Goal: Transaction & Acquisition: Purchase product/service

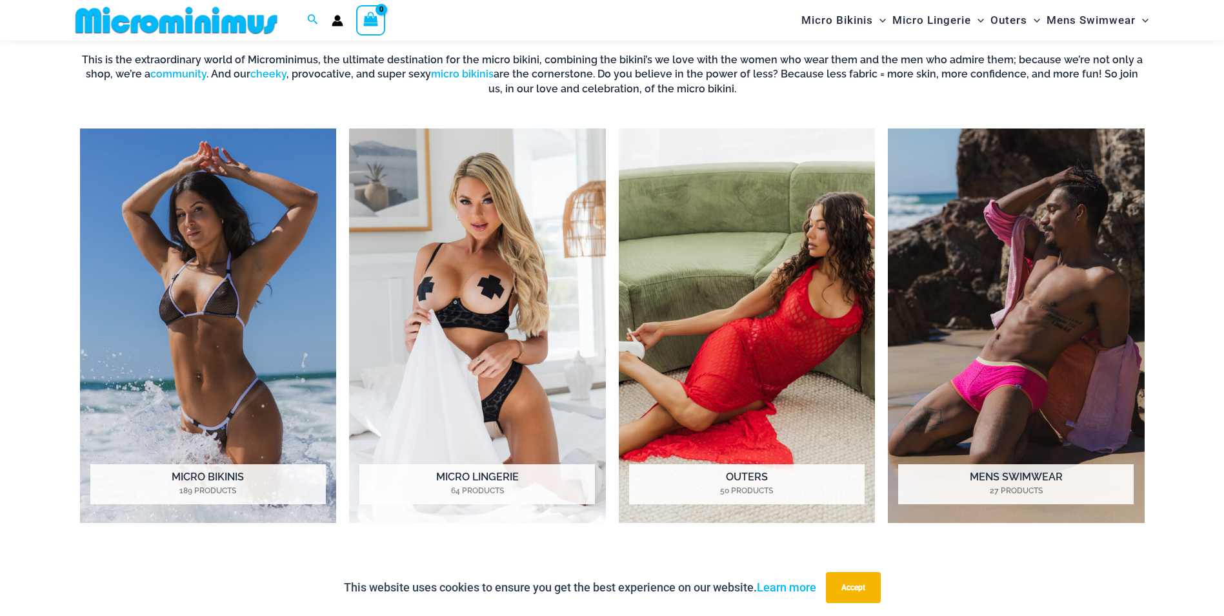
scroll to position [1104, 0]
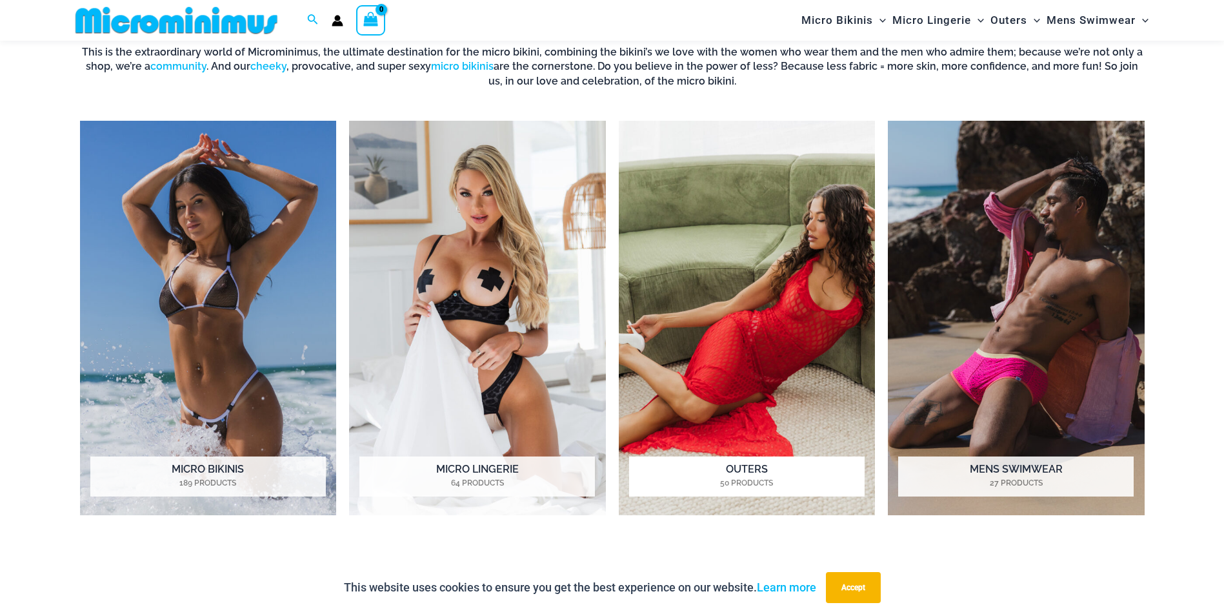
click at [798, 328] on img "Visit product category Outers" at bounding box center [747, 318] width 257 height 394
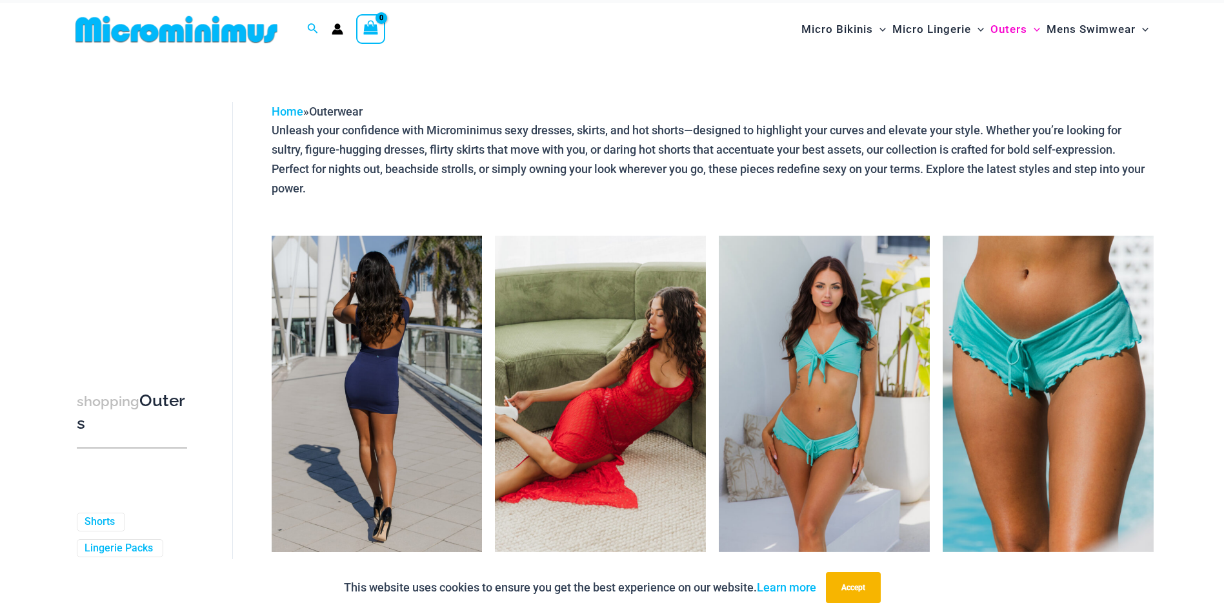
scroll to position [25, 0]
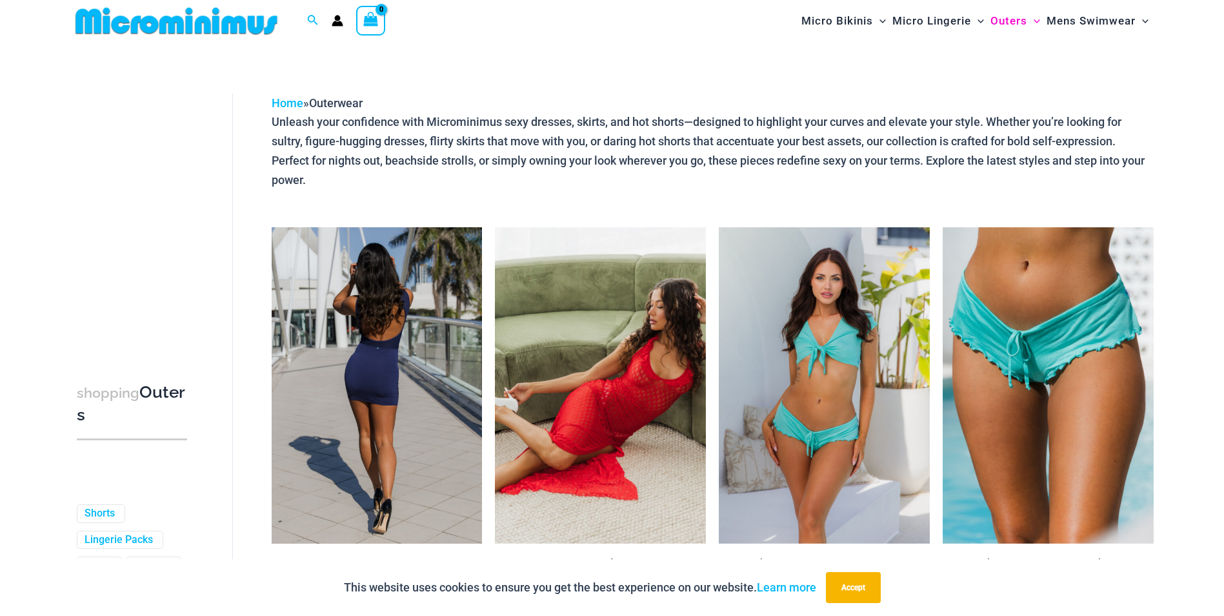
click at [440, 384] on img at bounding box center [377, 385] width 211 height 316
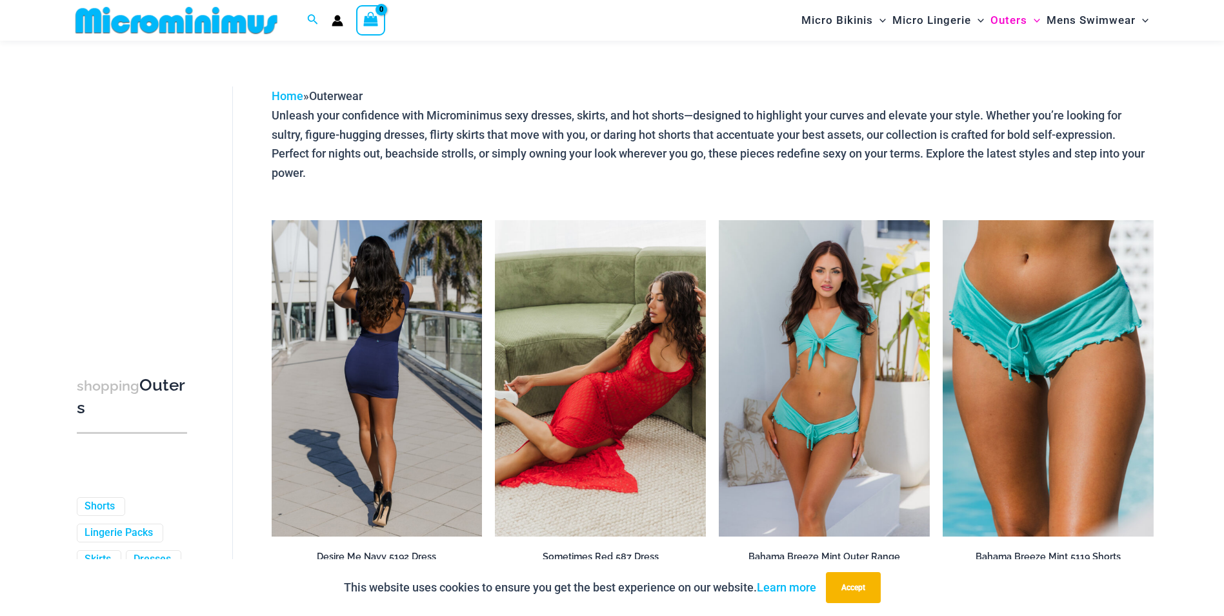
scroll to position [32, 0]
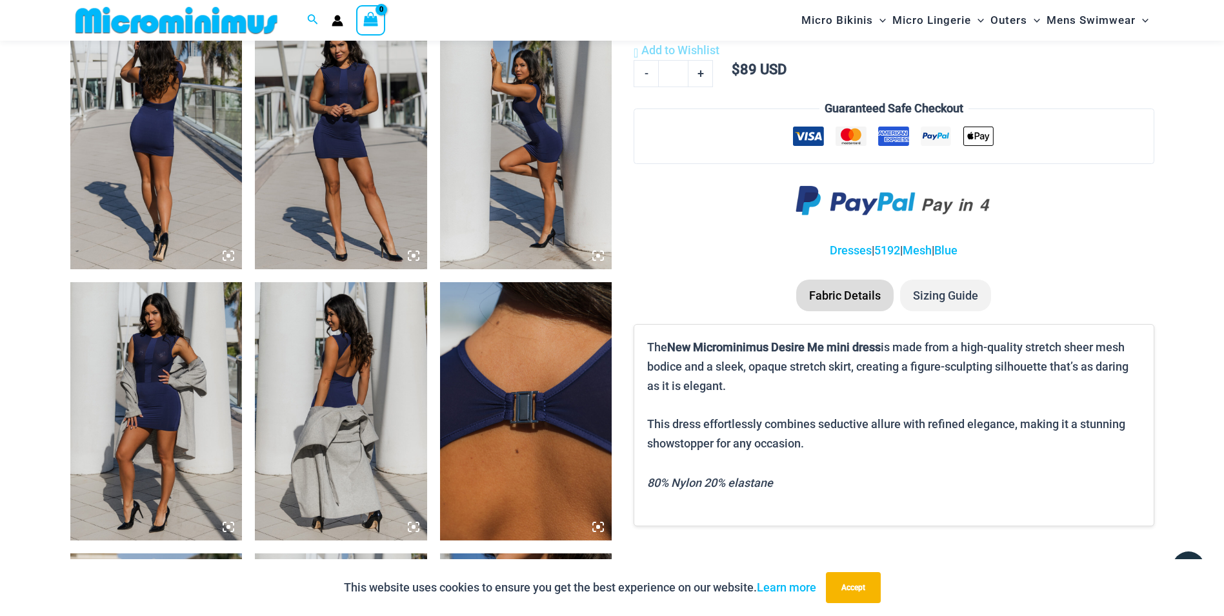
scroll to position [942, 0]
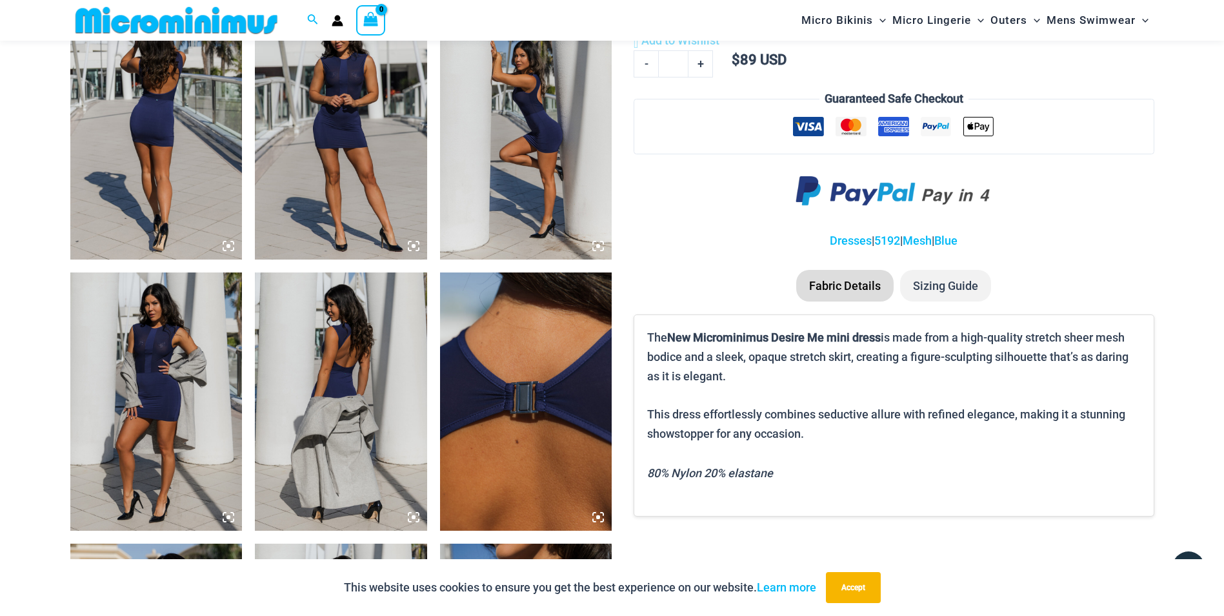
click at [177, 369] on img at bounding box center [156, 401] width 172 height 258
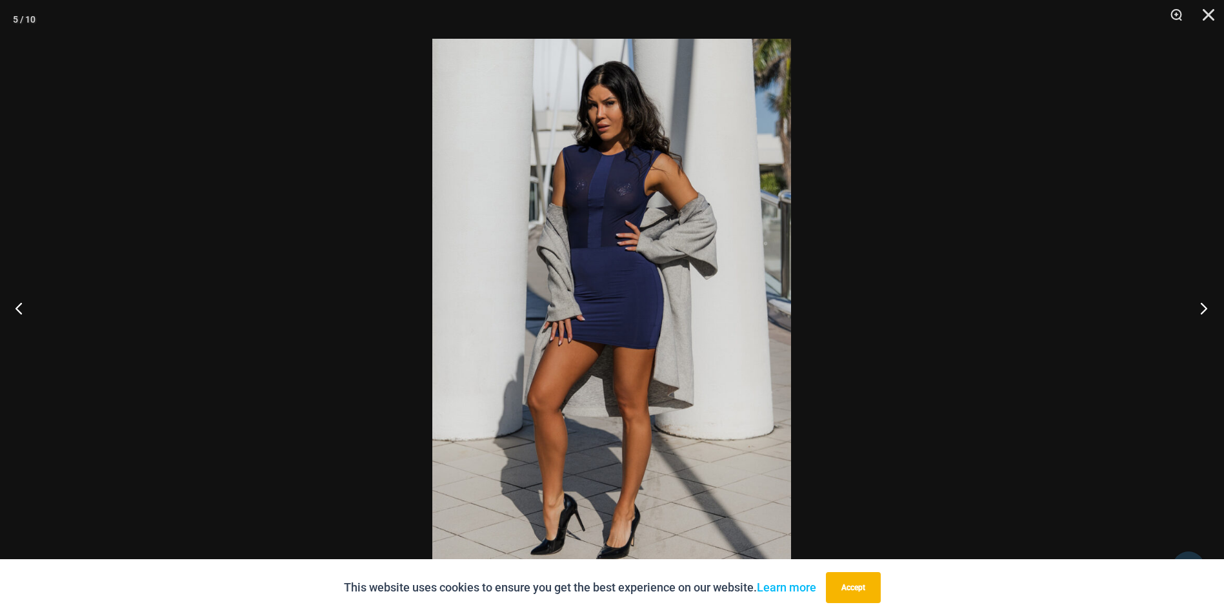
click at [1202, 312] on button "Next" at bounding box center [1200, 308] width 48 height 65
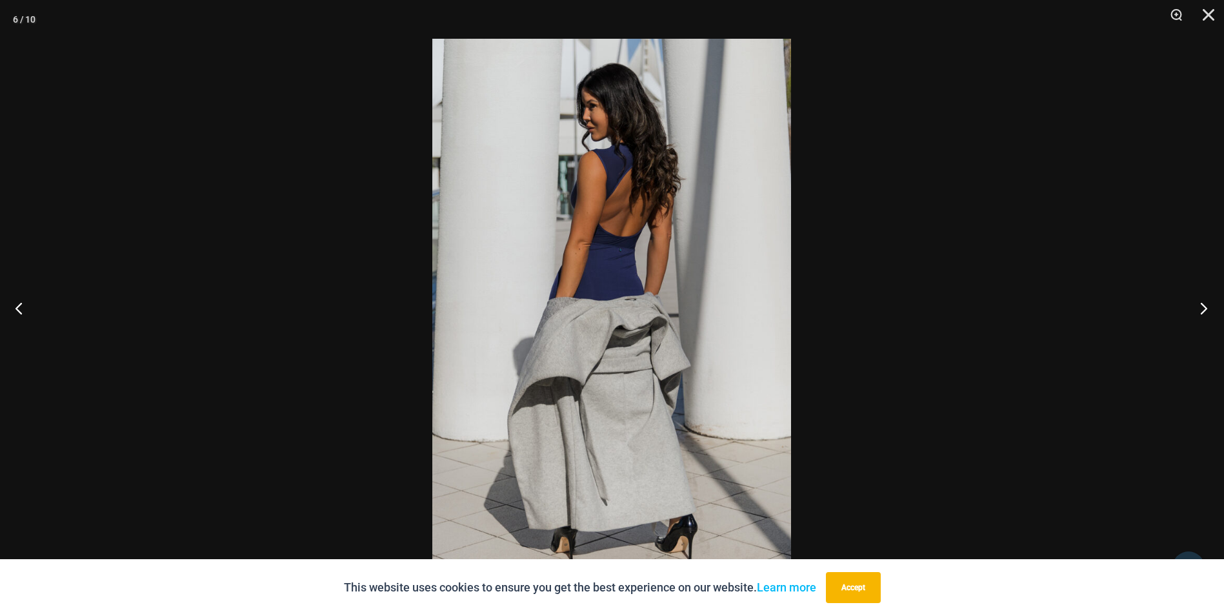
click at [1202, 312] on button "Next" at bounding box center [1200, 308] width 48 height 65
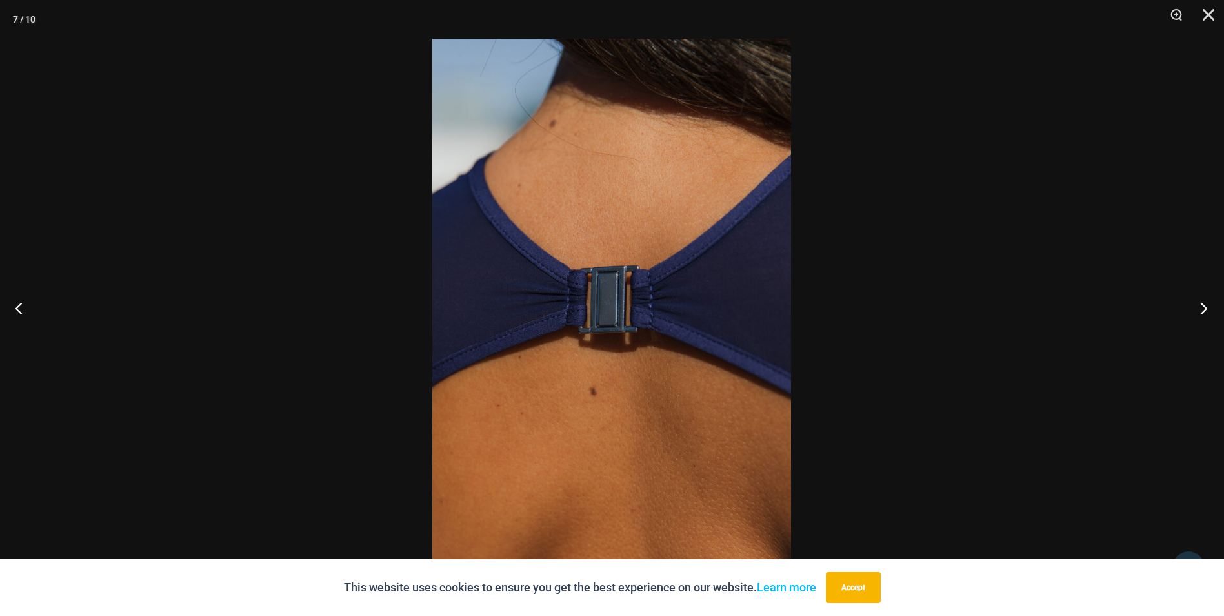
click at [1202, 312] on button "Next" at bounding box center [1200, 308] width 48 height 65
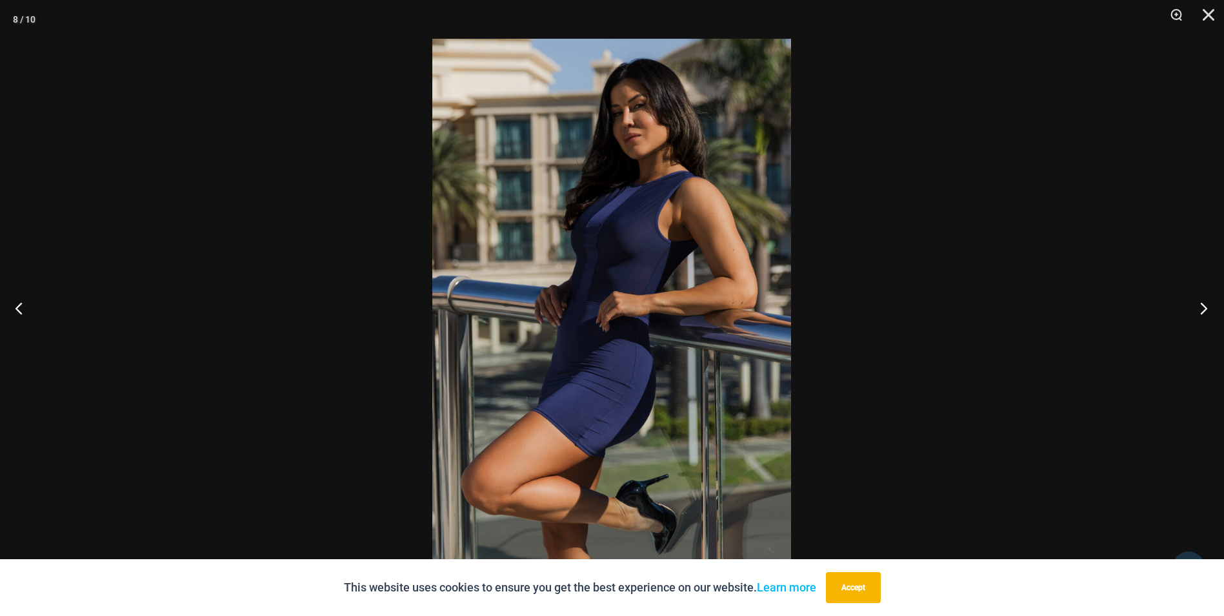
click at [1202, 312] on button "Next" at bounding box center [1200, 308] width 48 height 65
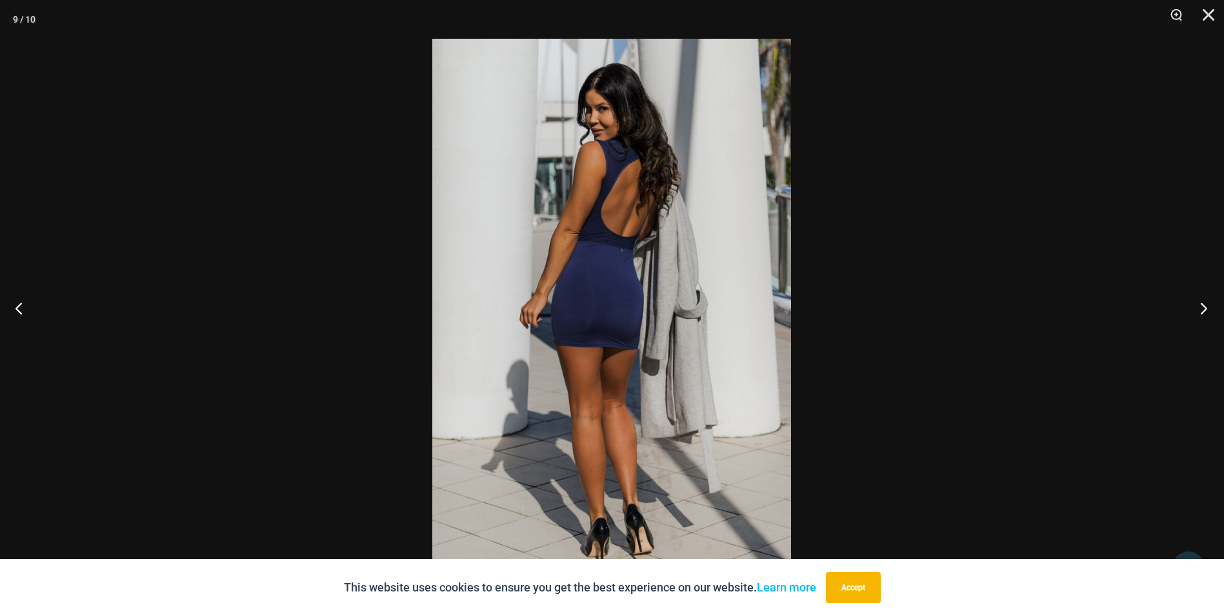
click at [1202, 312] on button "Next" at bounding box center [1200, 308] width 48 height 65
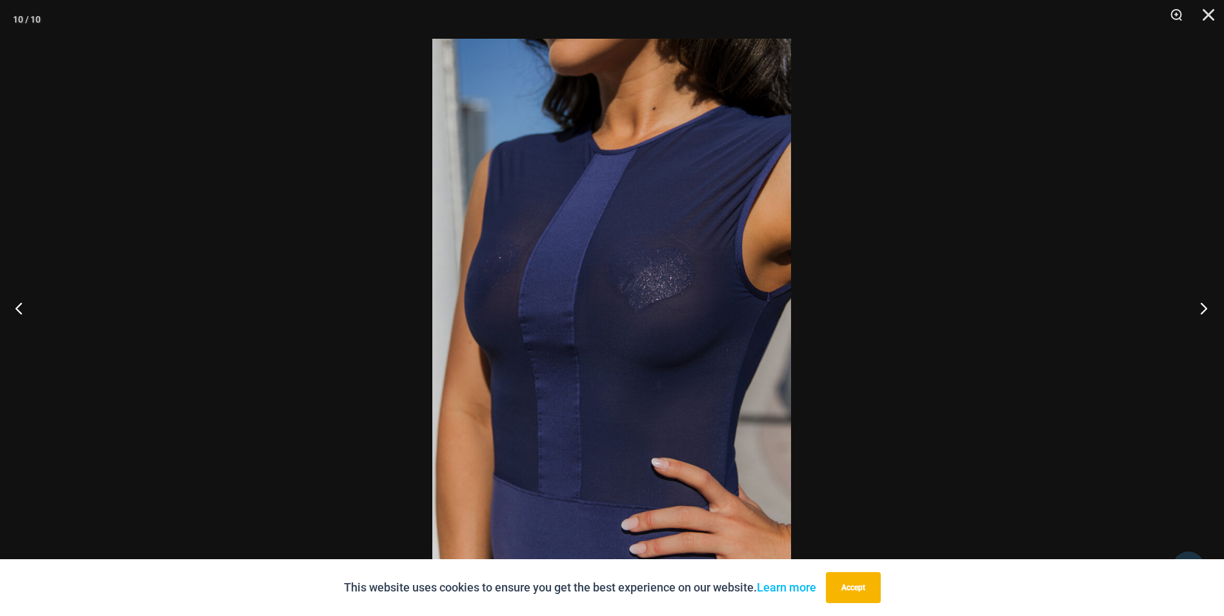
click at [1202, 312] on button "Next" at bounding box center [1200, 308] width 48 height 65
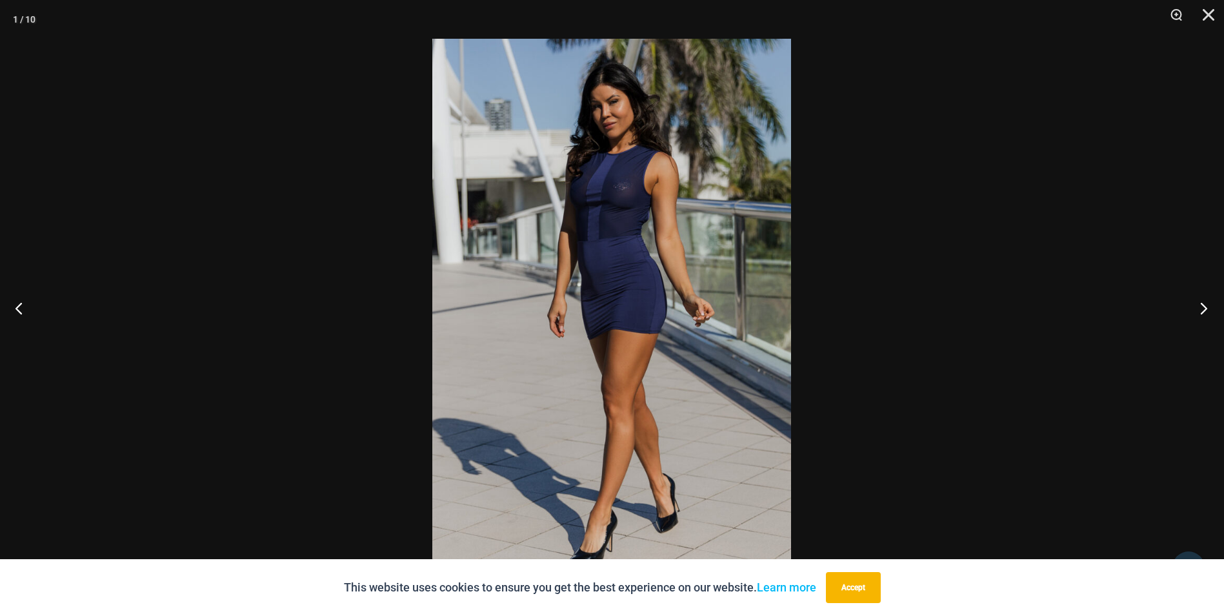
click at [1201, 312] on button "Next" at bounding box center [1200, 308] width 48 height 65
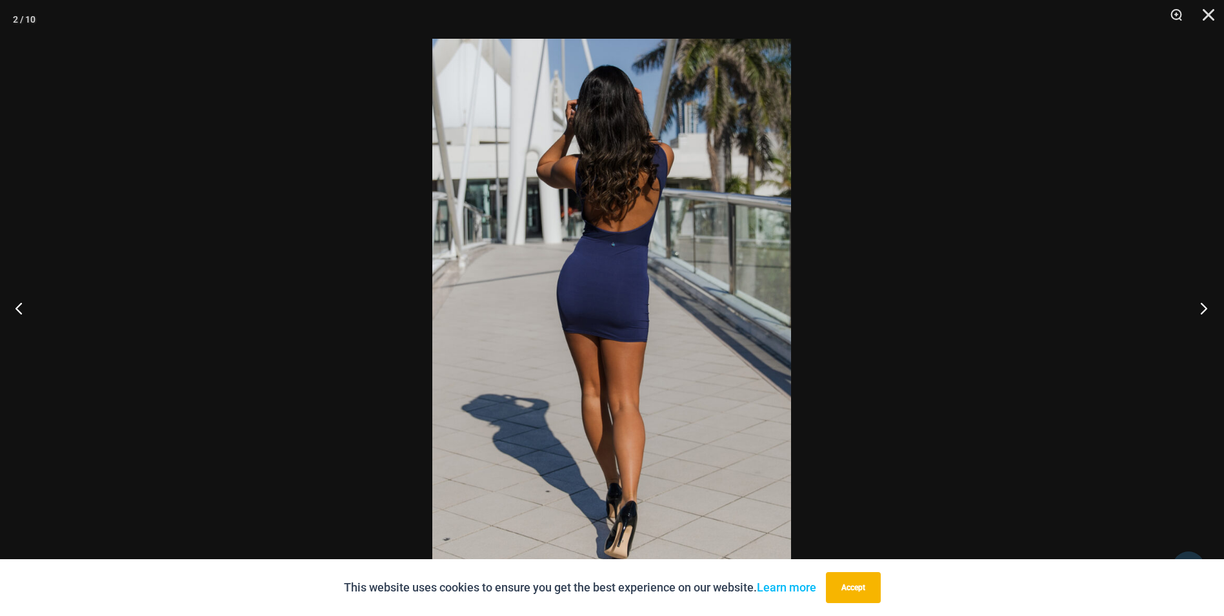
click at [1201, 312] on button "Next" at bounding box center [1200, 308] width 48 height 65
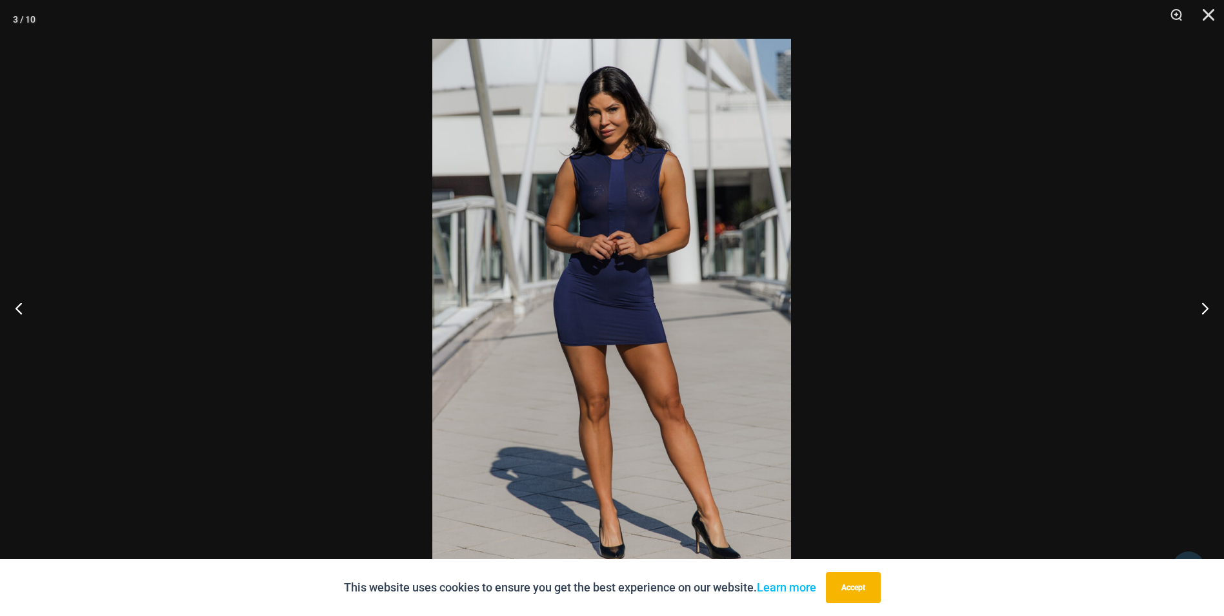
click at [1125, 323] on div at bounding box center [612, 308] width 1224 height 616
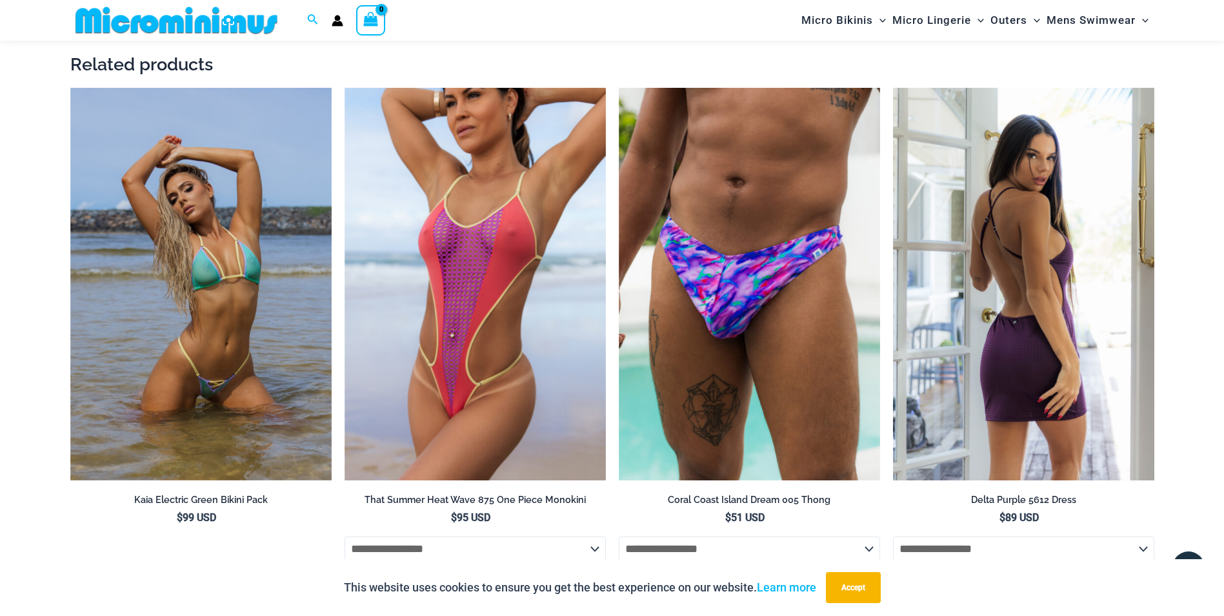
scroll to position [1733, 0]
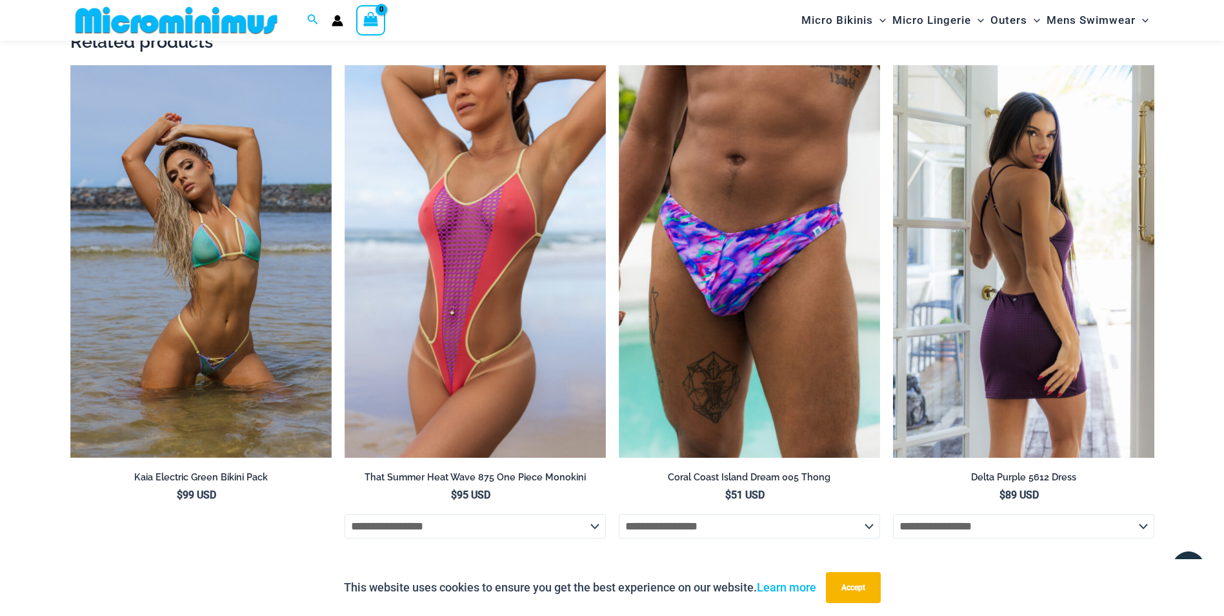
click at [1046, 330] on img at bounding box center [1023, 261] width 261 height 392
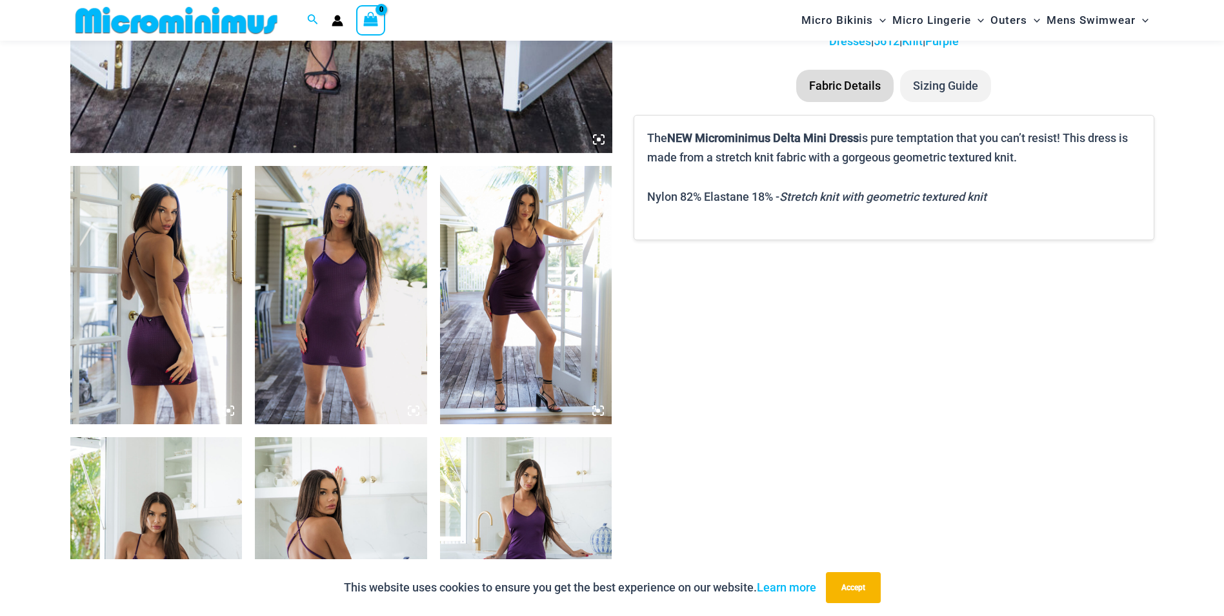
scroll to position [780, 0]
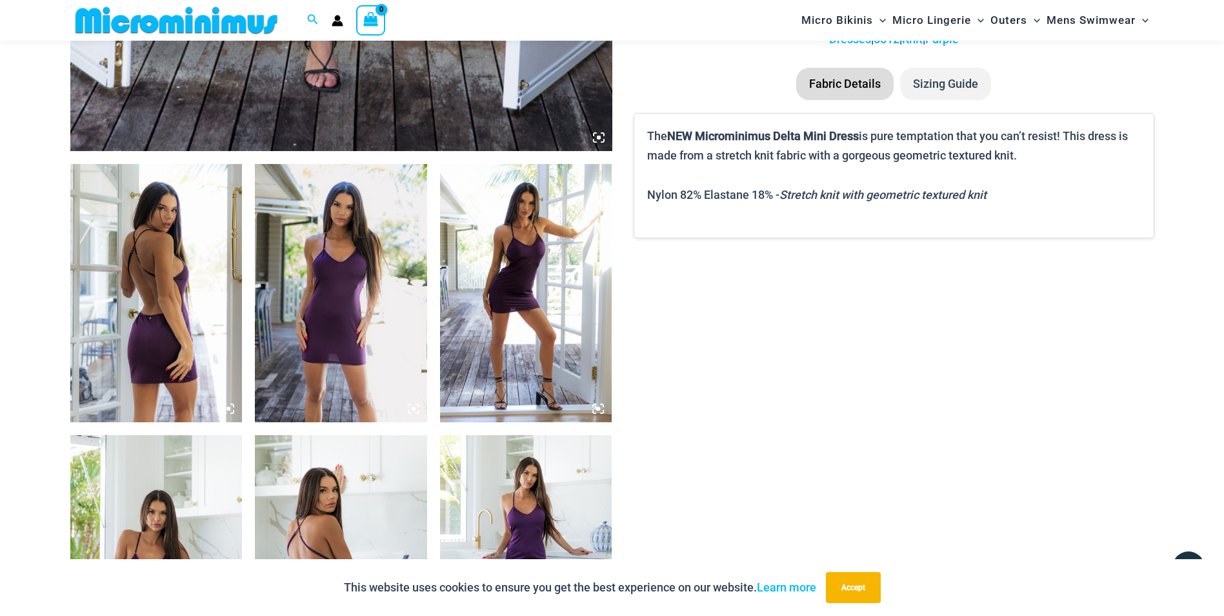
click at [172, 288] on img at bounding box center [156, 293] width 172 height 258
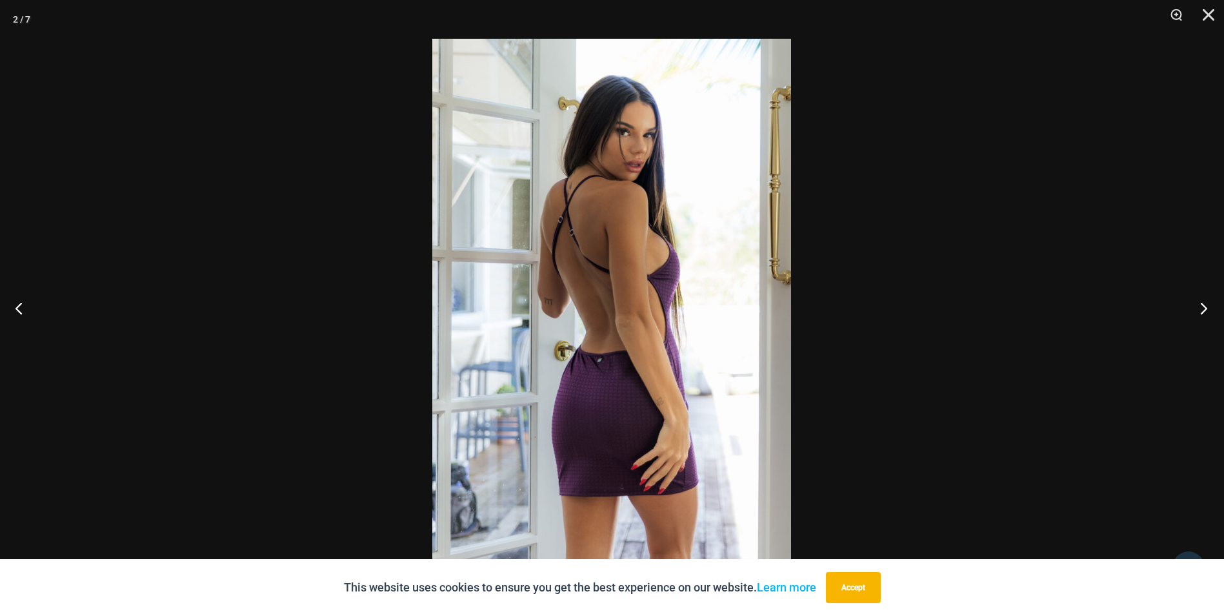
click at [1202, 309] on button "Next" at bounding box center [1200, 308] width 48 height 65
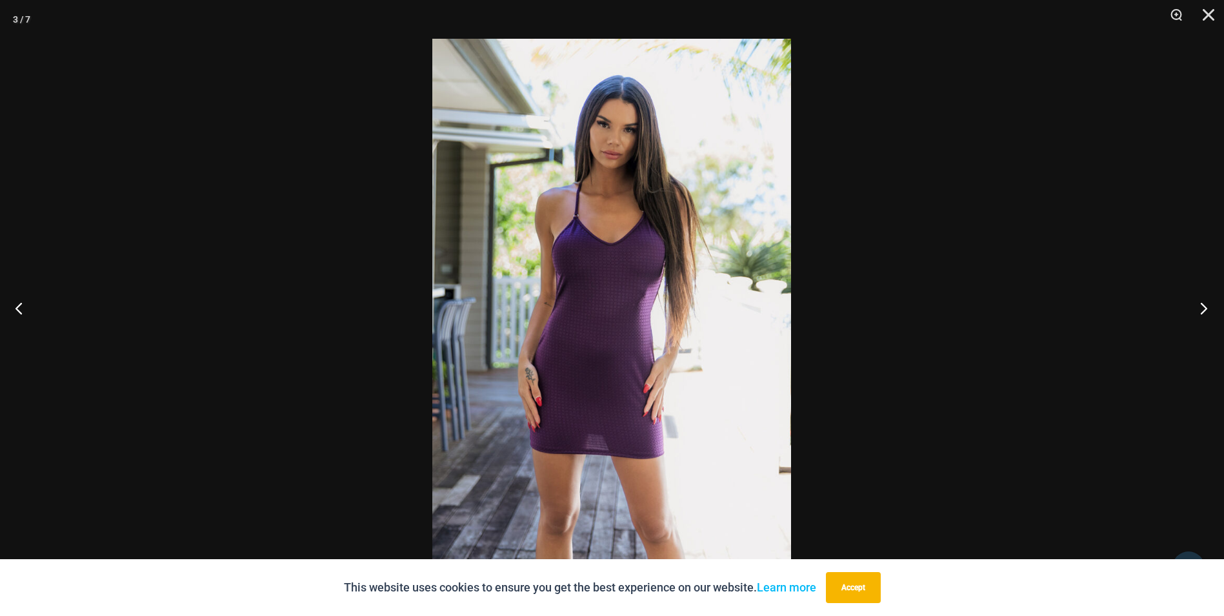
click at [1202, 309] on button "Next" at bounding box center [1200, 308] width 48 height 65
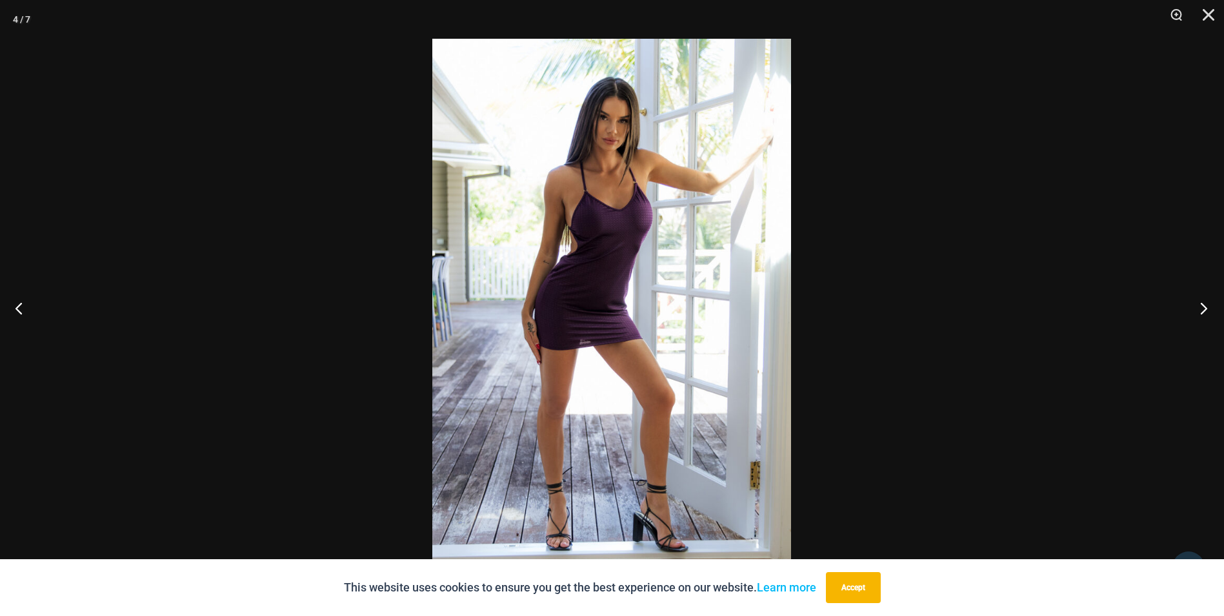
click at [1202, 309] on button "Next" at bounding box center [1200, 308] width 48 height 65
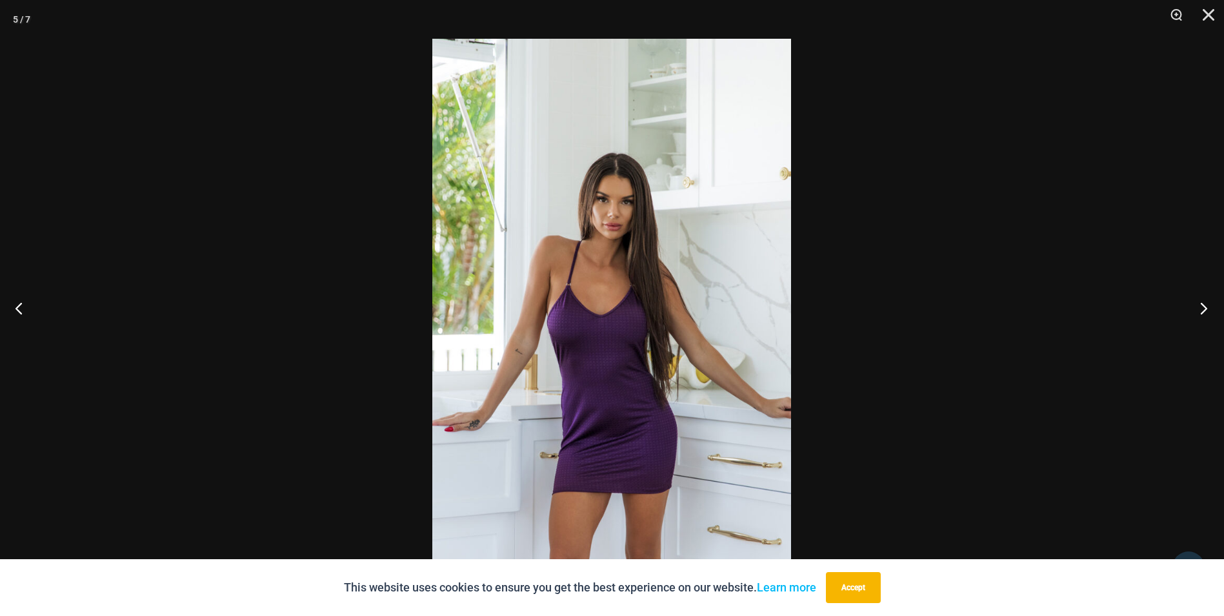
click at [1202, 309] on button "Next" at bounding box center [1200, 308] width 48 height 65
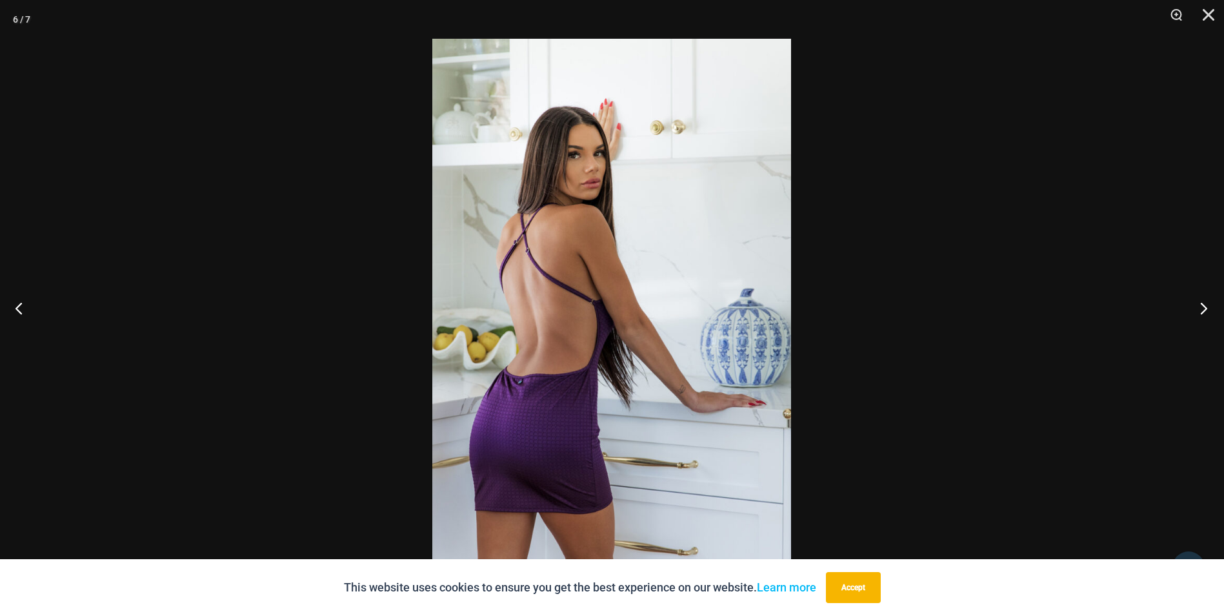
click at [1202, 309] on button "Next" at bounding box center [1200, 308] width 48 height 65
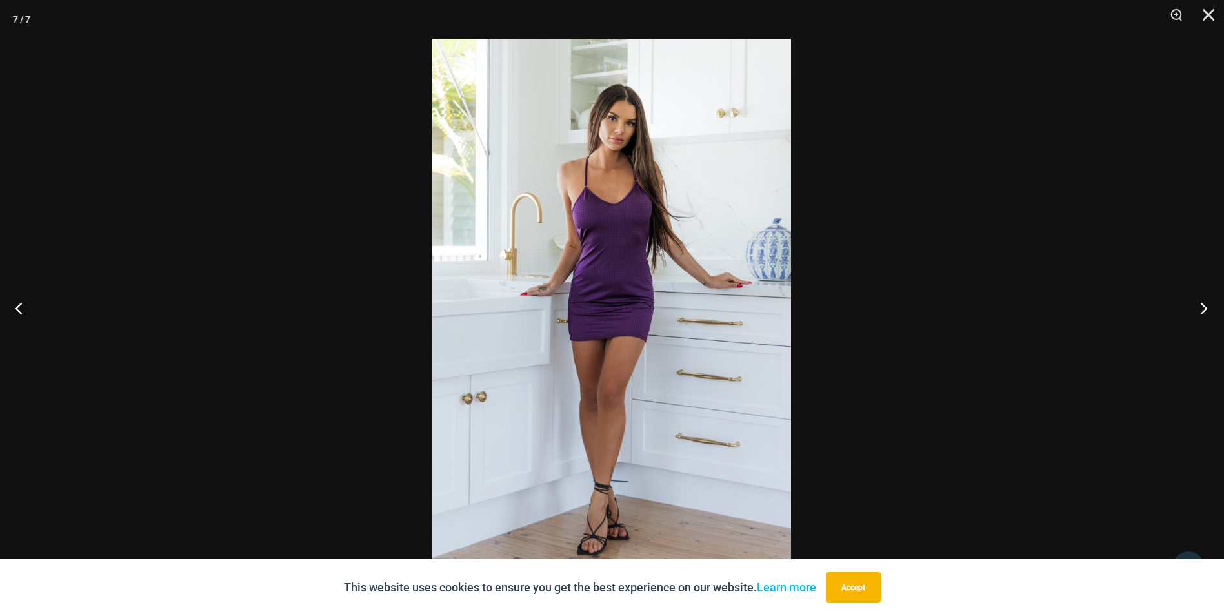
click at [1202, 309] on button "Next" at bounding box center [1200, 308] width 48 height 65
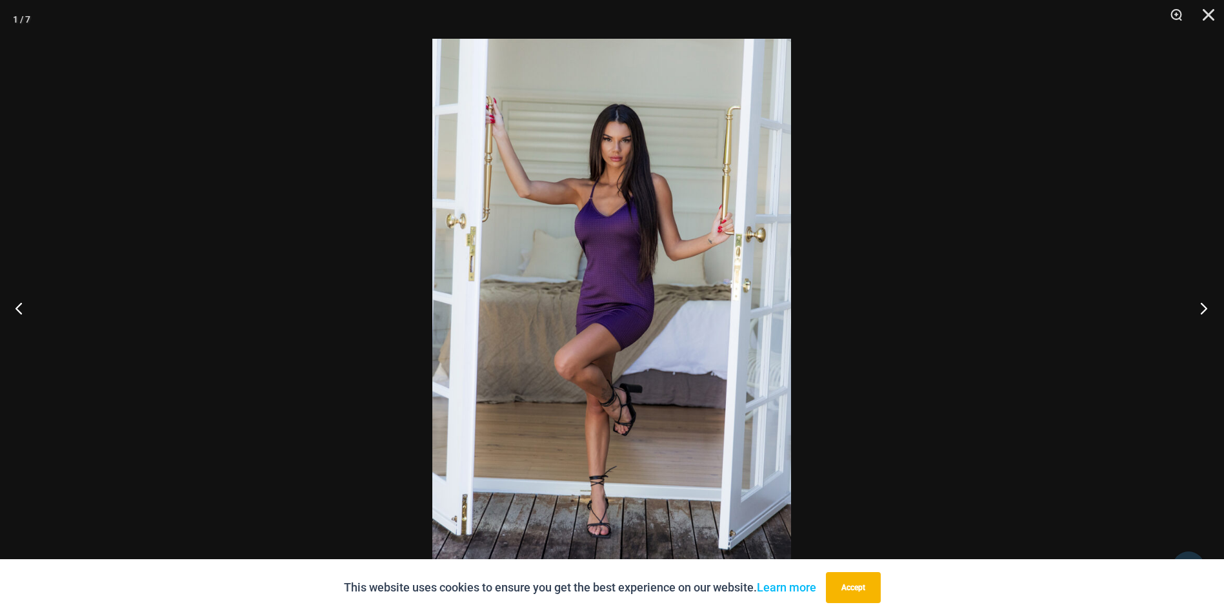
click at [1202, 309] on button "Next" at bounding box center [1200, 308] width 48 height 65
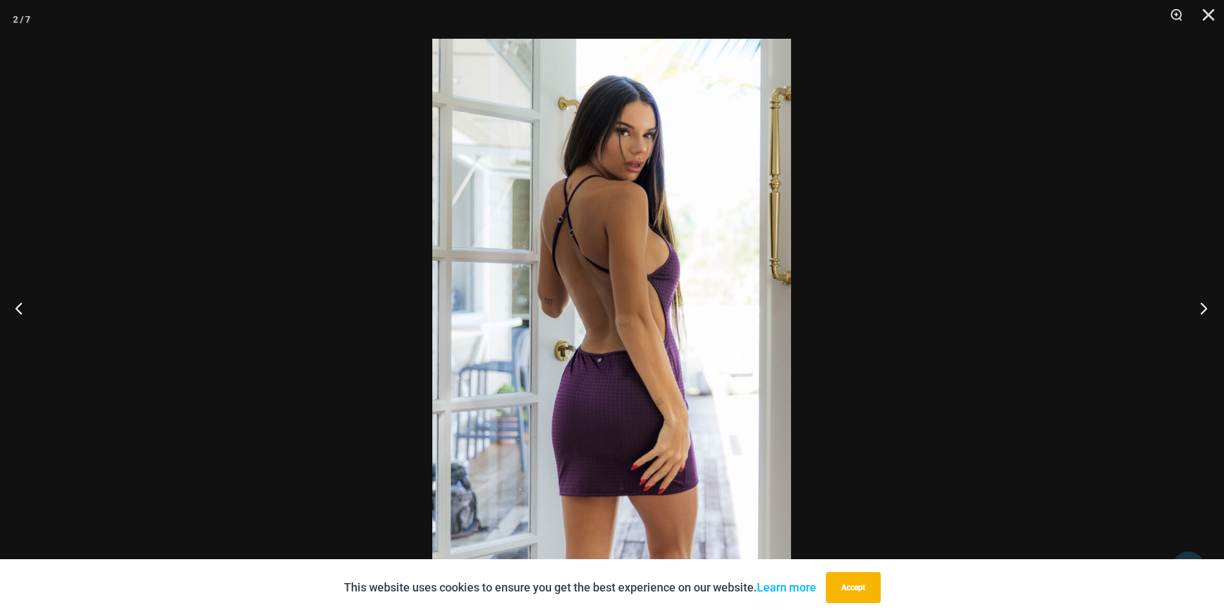
click at [1202, 309] on button "Next" at bounding box center [1200, 308] width 48 height 65
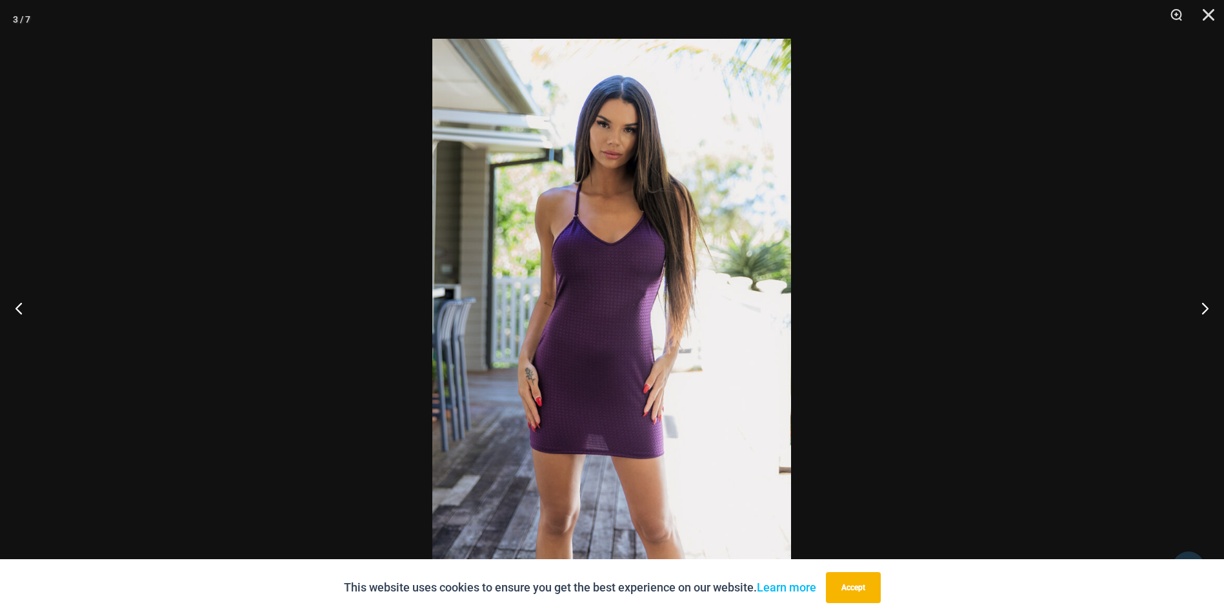
click at [1087, 309] on div at bounding box center [612, 308] width 1224 height 616
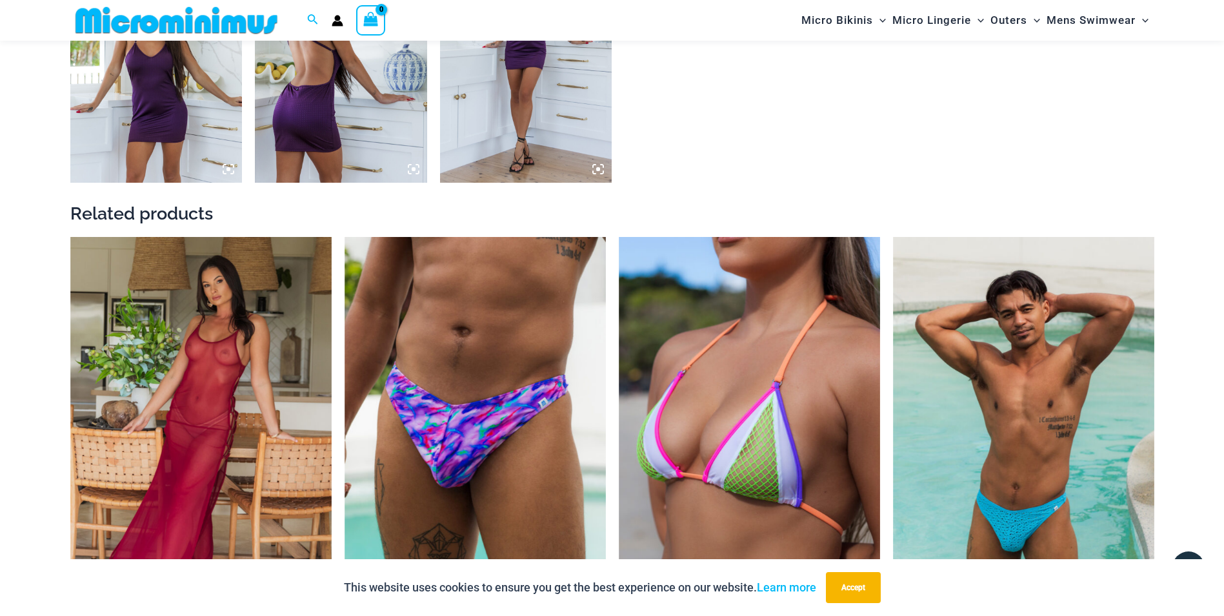
scroll to position [1296, 0]
